Goal: Task Accomplishment & Management: Complete application form

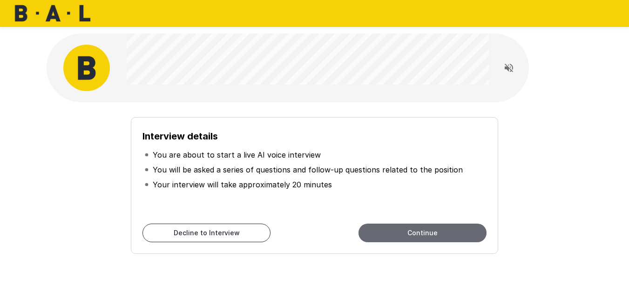
click at [387, 225] on button "Continue" at bounding box center [423, 233] width 128 height 19
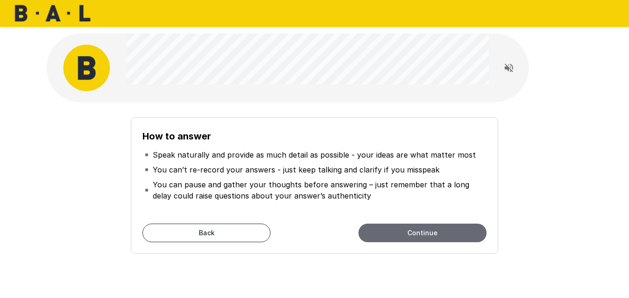
click at [387, 225] on button "Continue" at bounding box center [423, 233] width 128 height 19
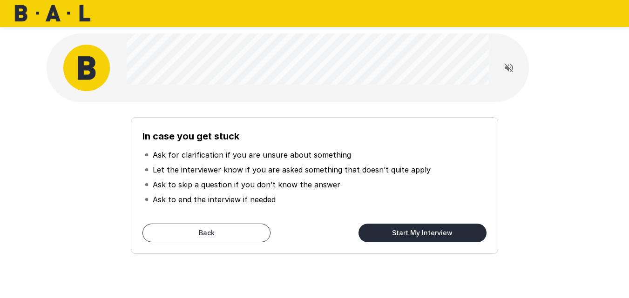
click at [387, 225] on button "Start My Interview" at bounding box center [423, 233] width 128 height 19
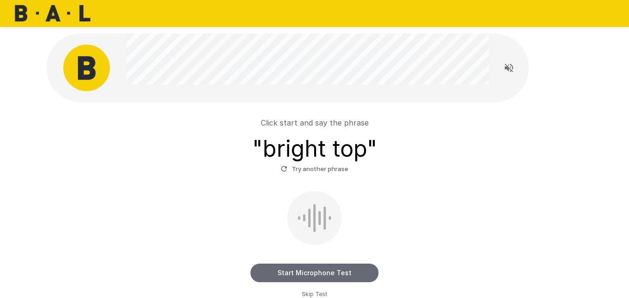
click at [312, 269] on button "Start Microphone Test" at bounding box center [315, 273] width 128 height 19
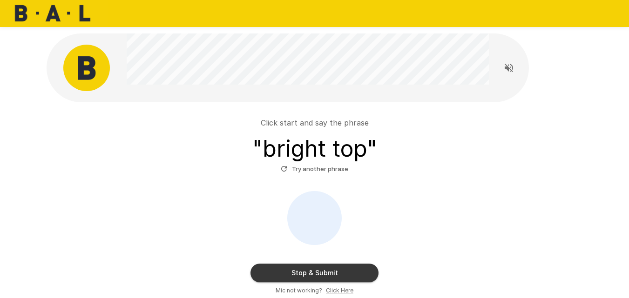
click at [312, 269] on button "Stop & Submit" at bounding box center [315, 273] width 128 height 19
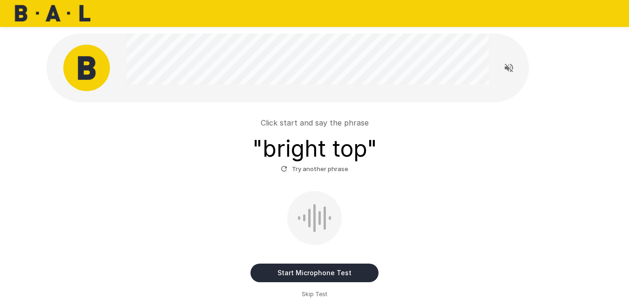
click at [285, 170] on icon "button" at bounding box center [284, 169] width 8 height 8
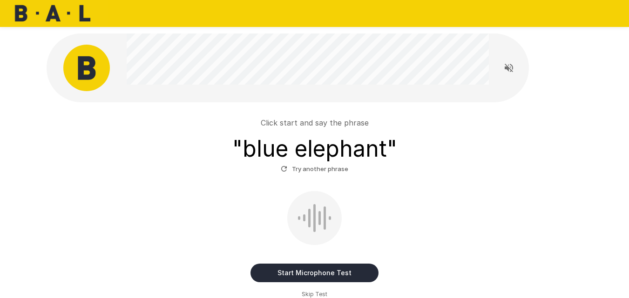
click at [312, 269] on button "Start Microphone Test" at bounding box center [315, 273] width 128 height 19
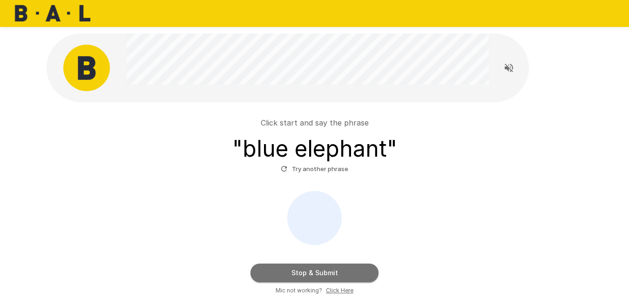
click at [312, 269] on button "Stop & Submit" at bounding box center [315, 273] width 128 height 19
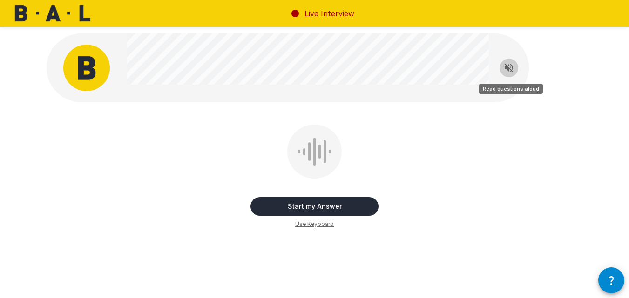
click at [509, 69] on icon "Read questions aloud" at bounding box center [509, 68] width 8 height 8
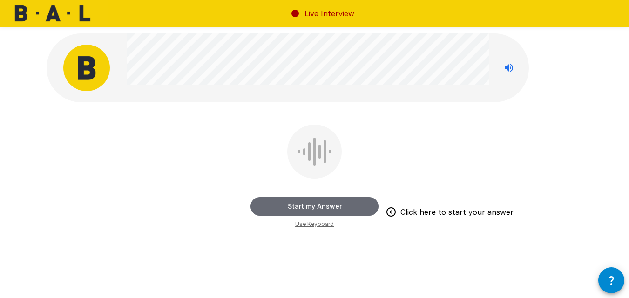
click at [322, 208] on button "Start my Answer" at bounding box center [315, 206] width 128 height 19
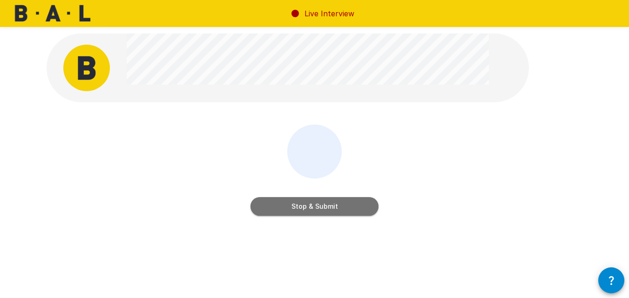
click at [322, 208] on button "Stop & Submit" at bounding box center [315, 206] width 128 height 19
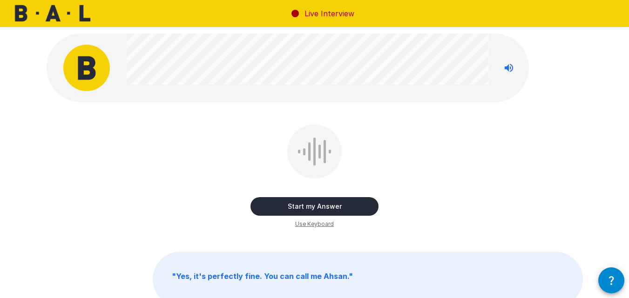
click at [614, 280] on icon "button" at bounding box center [611, 280] width 11 height 11
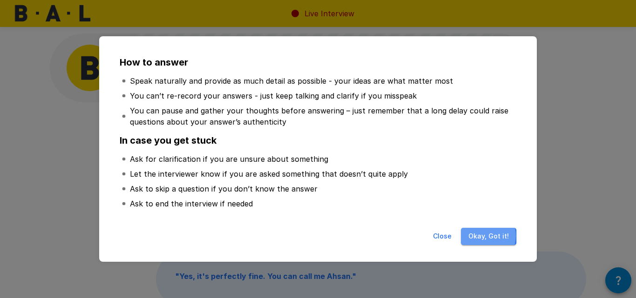
click at [481, 236] on button "Okay, Got it!" at bounding box center [488, 236] width 55 height 17
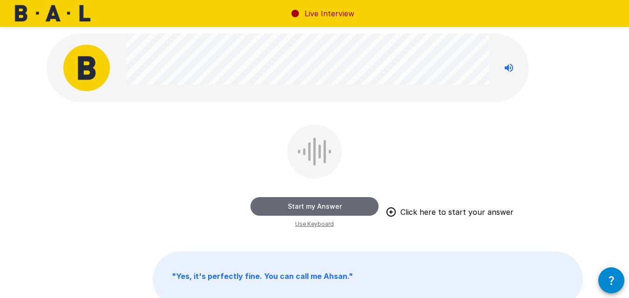
click at [314, 202] on button "Start my Answer" at bounding box center [315, 206] width 128 height 19
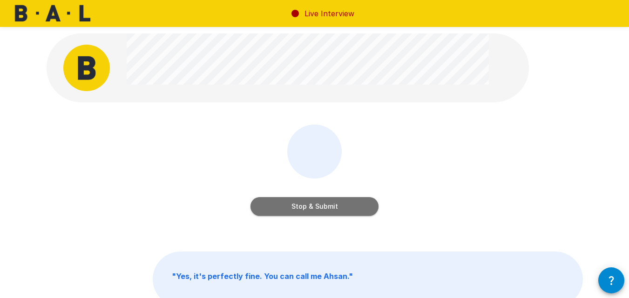
click at [314, 202] on button "Stop & Submit" at bounding box center [315, 206] width 128 height 19
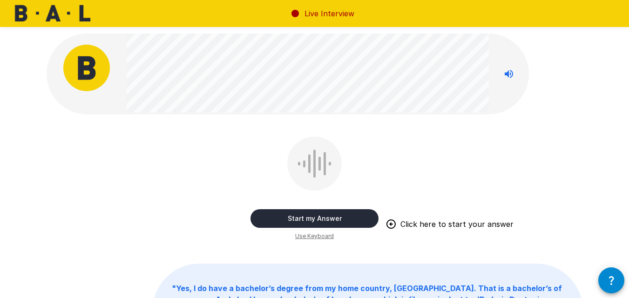
click at [312, 219] on button "Start my Answer" at bounding box center [315, 219] width 128 height 19
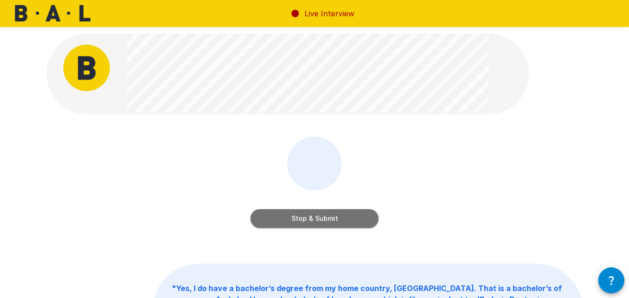
click at [312, 219] on button "Stop & Submit" at bounding box center [315, 219] width 128 height 19
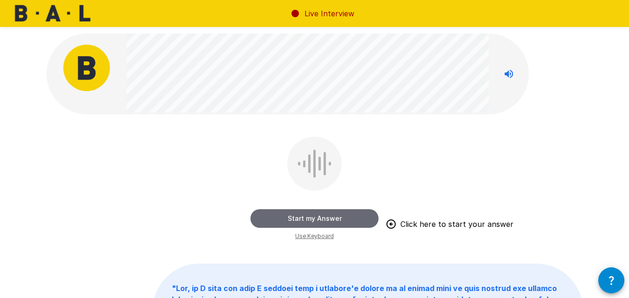
click at [301, 217] on button "Start my Answer" at bounding box center [315, 219] width 128 height 19
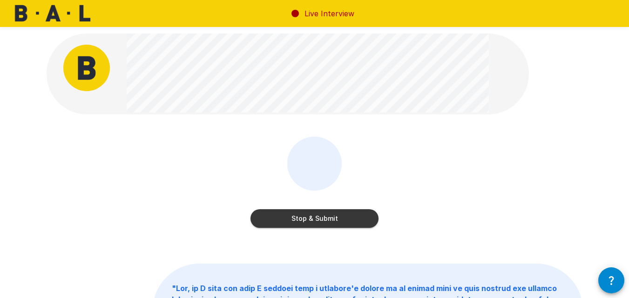
click at [301, 217] on button "Stop & Submit" at bounding box center [315, 219] width 128 height 19
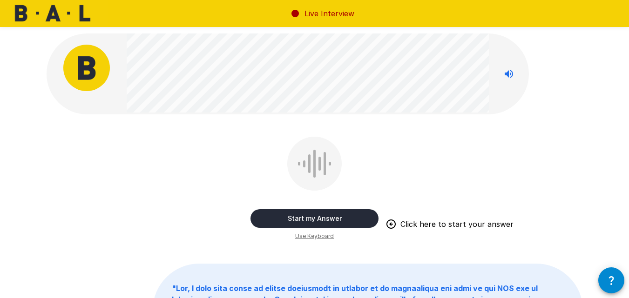
click at [304, 217] on button "Start my Answer" at bounding box center [315, 219] width 128 height 19
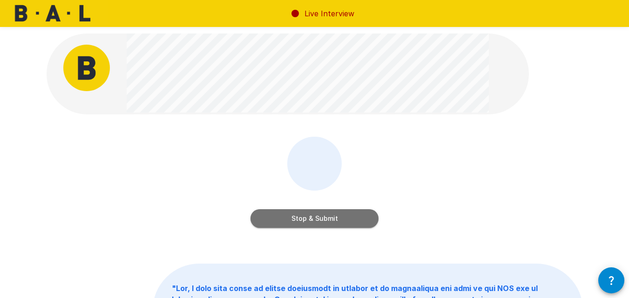
click at [304, 217] on button "Stop & Submit" at bounding box center [315, 219] width 128 height 19
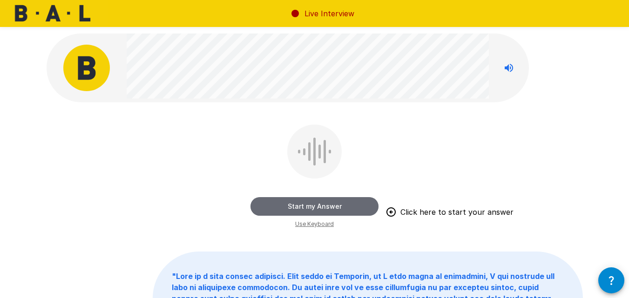
click at [323, 207] on button "Start my Answer" at bounding box center [315, 206] width 128 height 19
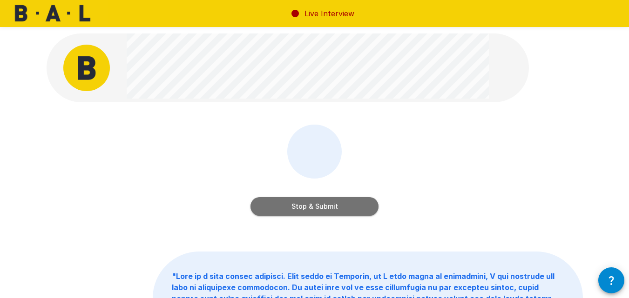
click at [323, 207] on button "Stop & Submit" at bounding box center [315, 206] width 128 height 19
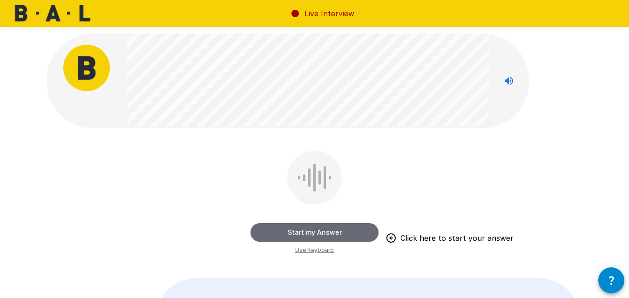
click at [317, 230] on button "Start my Answer" at bounding box center [315, 233] width 128 height 19
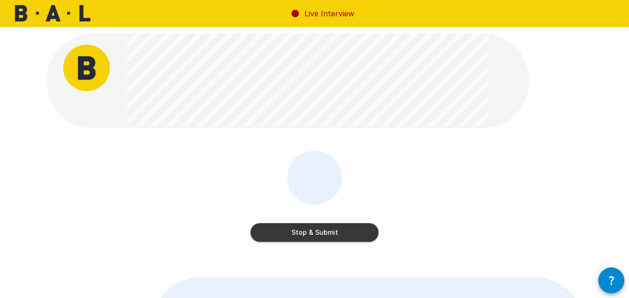
click at [317, 230] on button "Stop & Submit" at bounding box center [315, 233] width 128 height 19
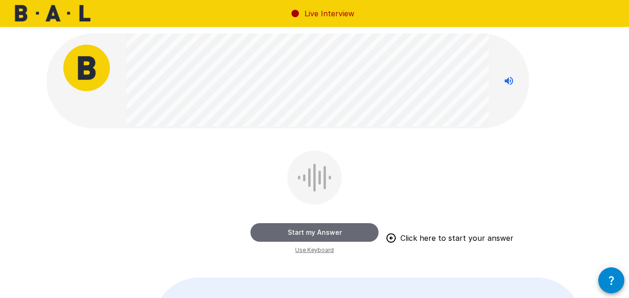
click at [291, 230] on button "Start my Answer" at bounding box center [315, 233] width 128 height 19
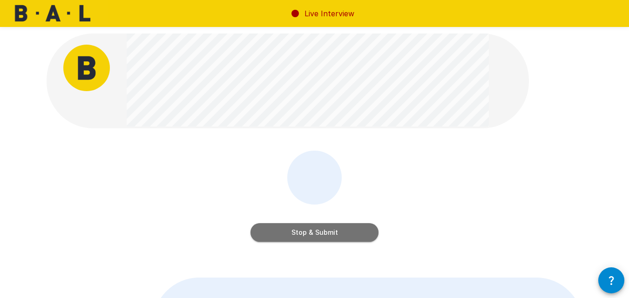
click at [291, 230] on button "Stop & Submit" at bounding box center [315, 233] width 128 height 19
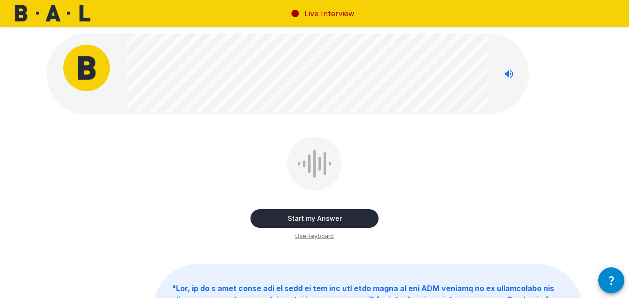
click at [293, 215] on button "Start my Answer" at bounding box center [315, 219] width 128 height 19
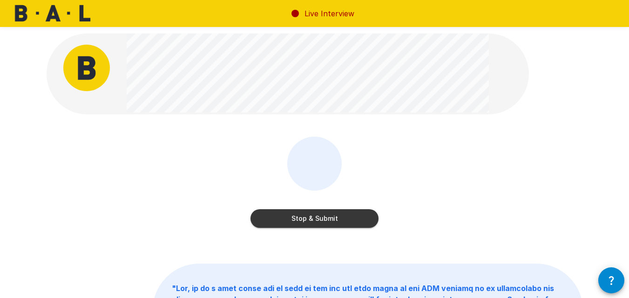
click at [293, 215] on button "Stop & Submit" at bounding box center [315, 219] width 128 height 19
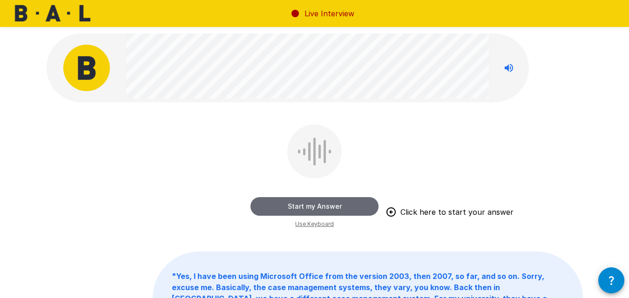
click at [299, 203] on button "Start my Answer" at bounding box center [315, 206] width 128 height 19
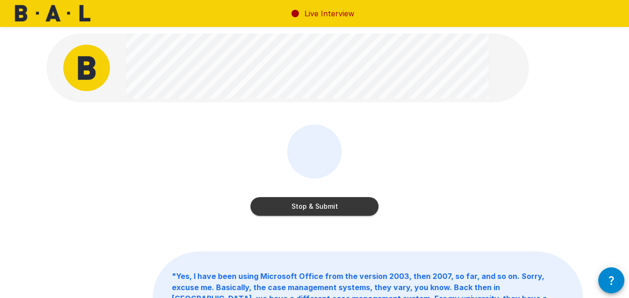
click at [299, 203] on button "Stop & Submit" at bounding box center [315, 206] width 128 height 19
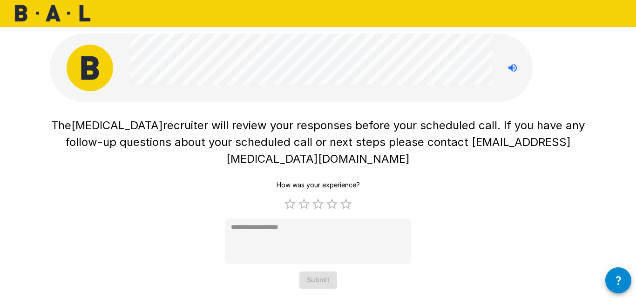
click at [629, 198] on div "The [MEDICAL_DATA] recruiter will review your responses before your scheduled c…" at bounding box center [318, 146] width 636 height 293
